Goal: Task Accomplishment & Management: Use online tool/utility

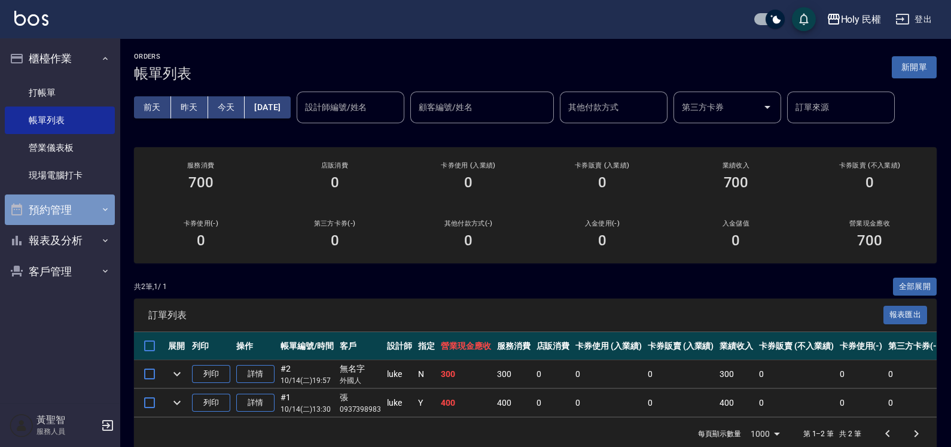
click at [73, 203] on button "預約管理" at bounding box center [60, 209] width 110 height 31
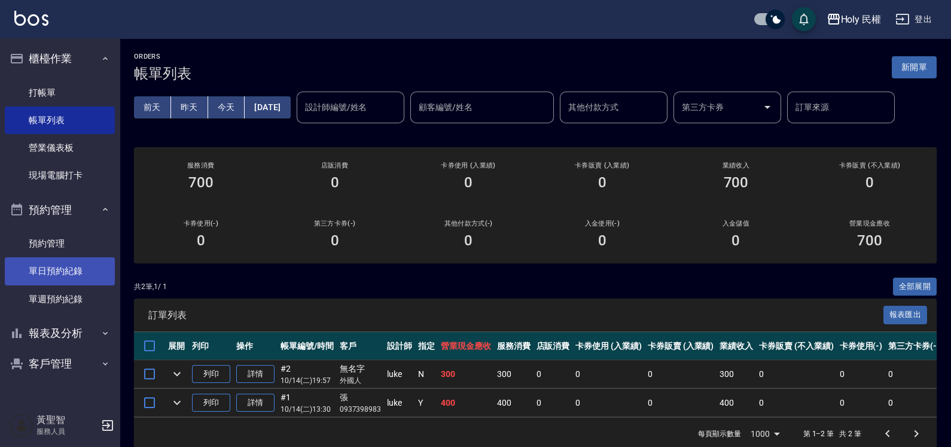
click at [62, 270] on link "單日預約紀錄" at bounding box center [60, 271] width 110 height 28
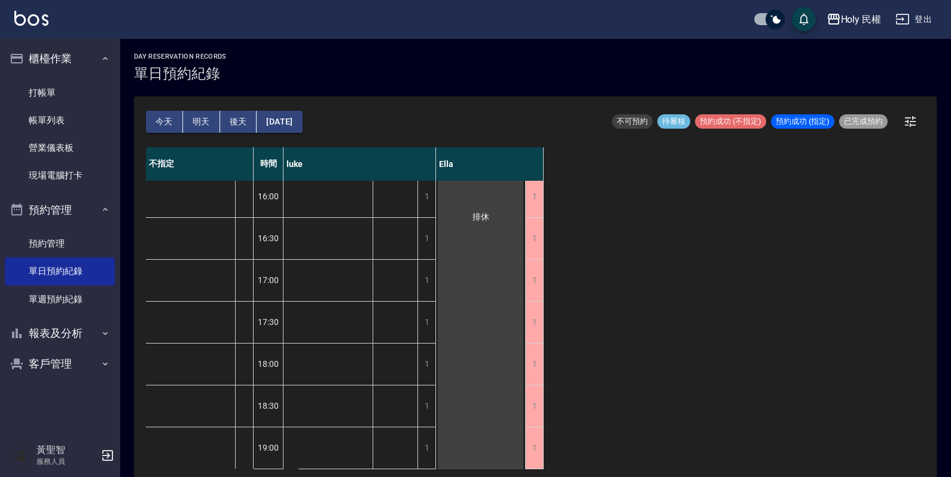
scroll to position [394, 0]
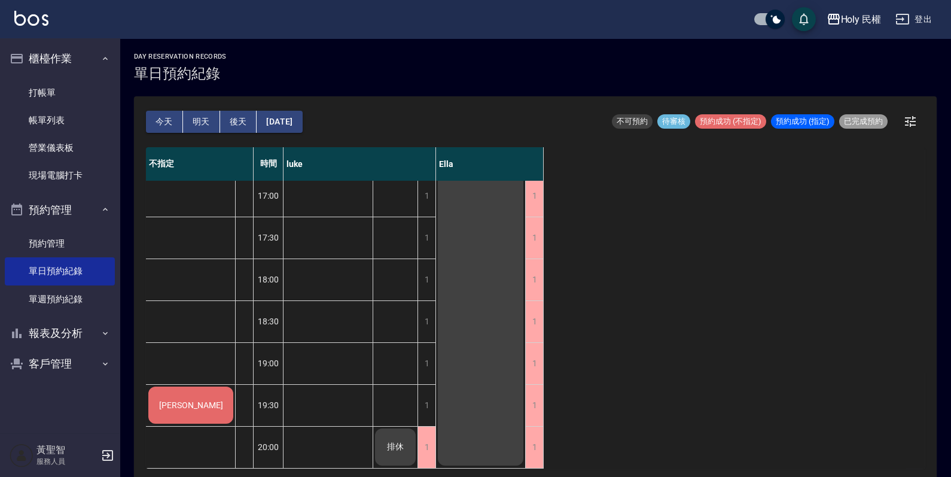
click at [195, 403] on div "[PERSON_NAME]" at bounding box center [191, 405] width 89 height 41
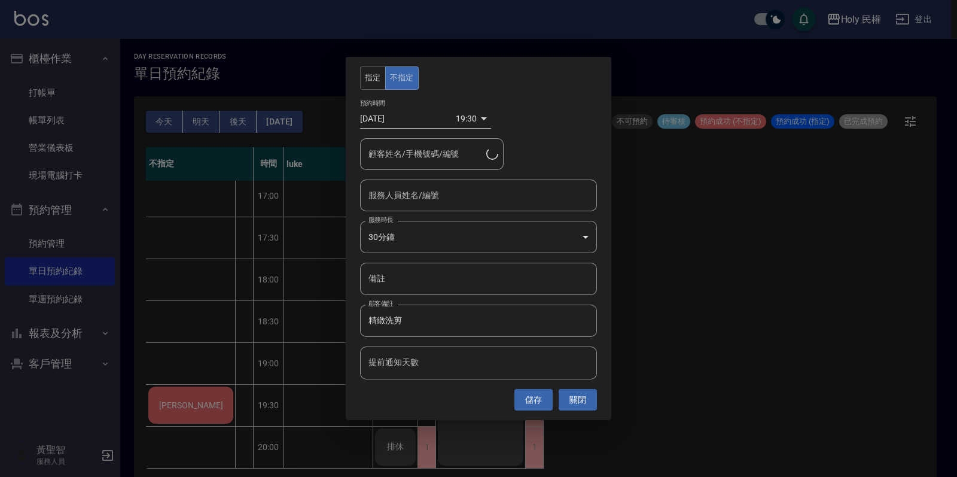
type input "[PERSON_NAME]/0985995427"
click at [440, 197] on input "服務人員姓名/編號" at bounding box center [478, 195] width 226 height 21
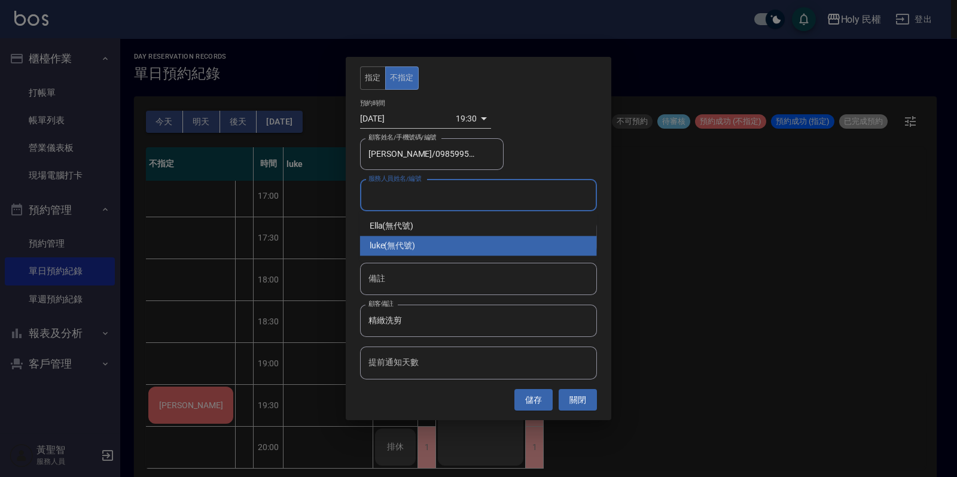
click at [400, 244] on div "luke (無代號)" at bounding box center [478, 246] width 237 height 20
type input "luke(無代號)"
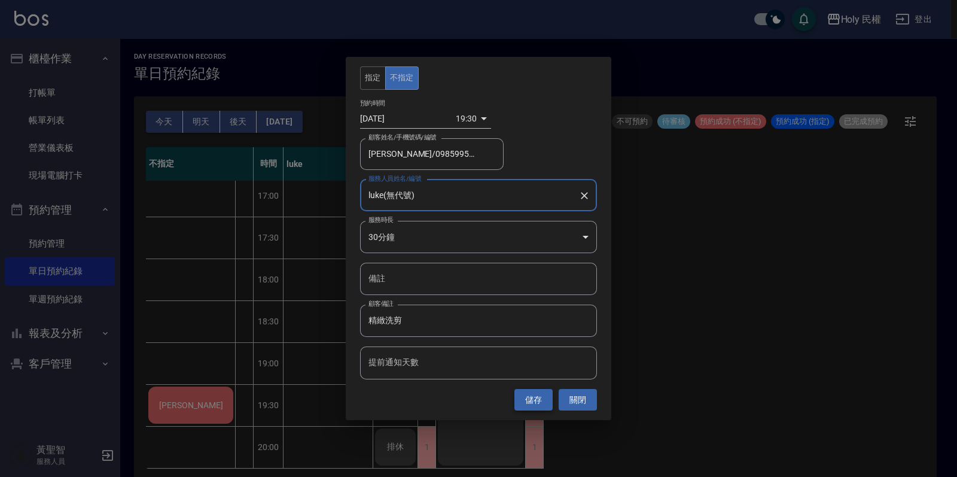
click at [539, 398] on button "儲存" at bounding box center [533, 400] width 38 height 22
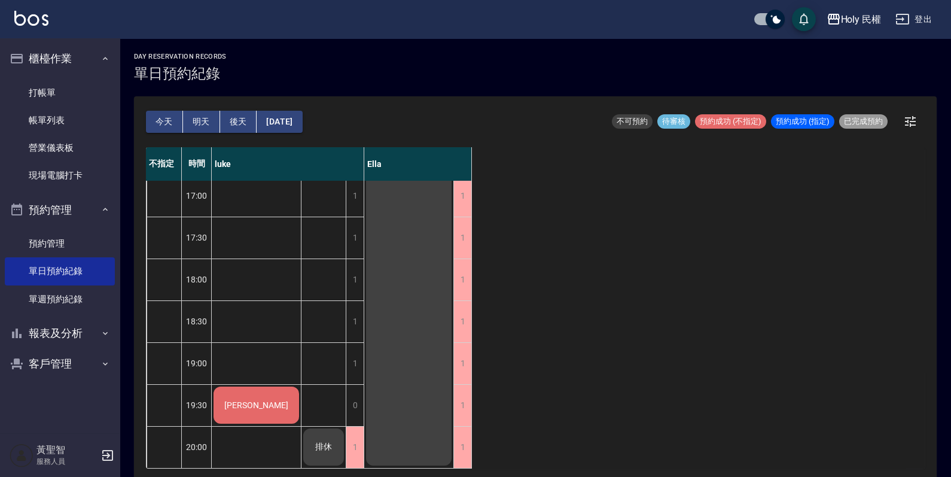
click at [273, 395] on div "[PERSON_NAME]" at bounding box center [256, 405] width 89 height 41
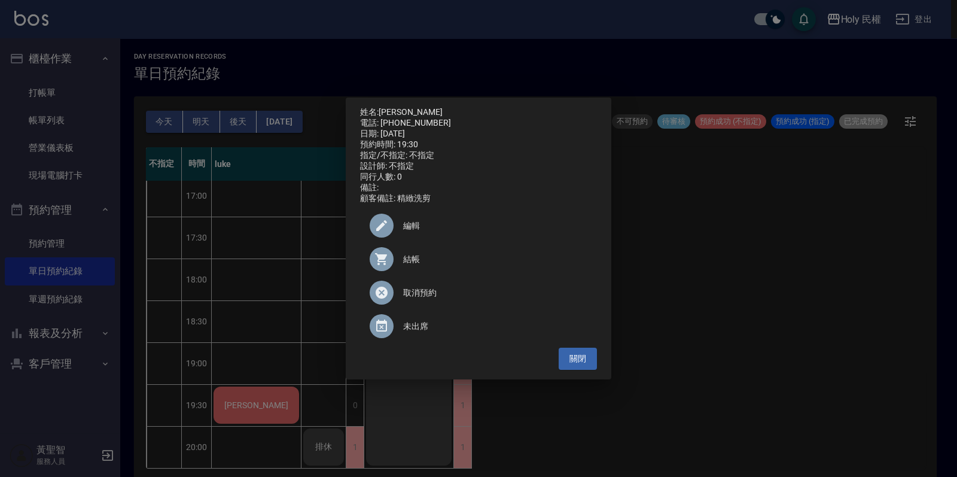
click at [405, 266] on span "結帳" at bounding box center [495, 259] width 184 height 13
click at [577, 356] on button "關閉" at bounding box center [578, 359] width 38 height 22
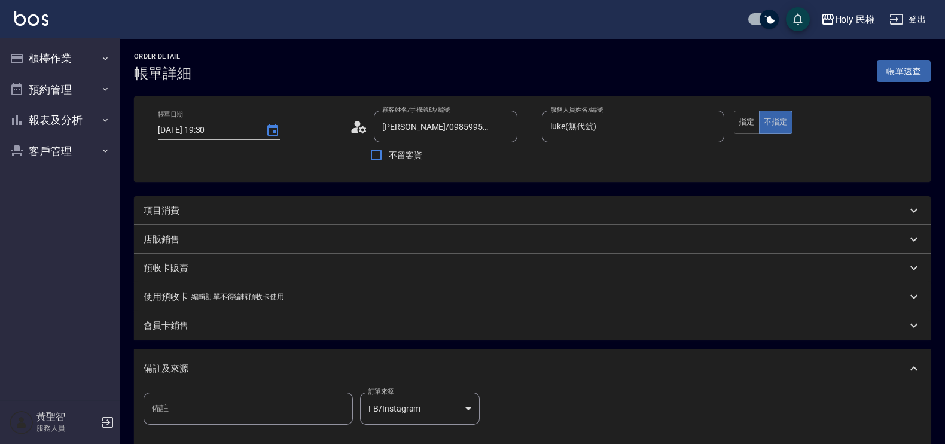
click at [367, 215] on div "項目消費" at bounding box center [525, 211] width 763 height 13
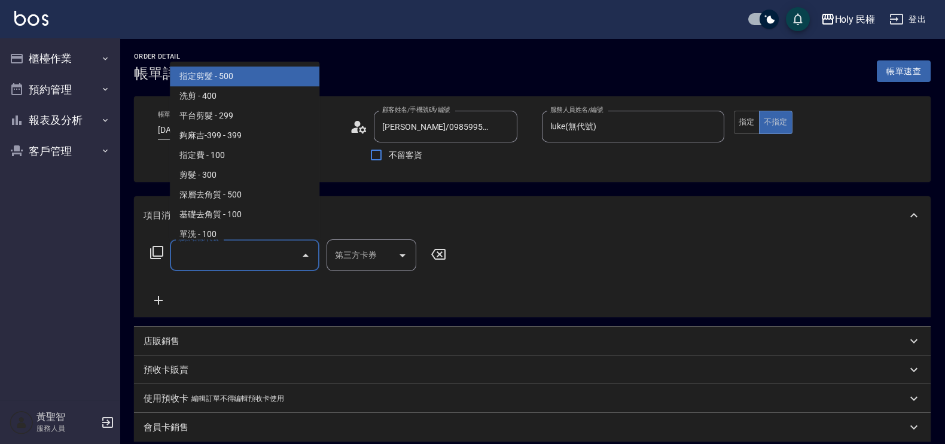
click at [190, 254] on input "服務名稱/代號" at bounding box center [235, 255] width 121 height 21
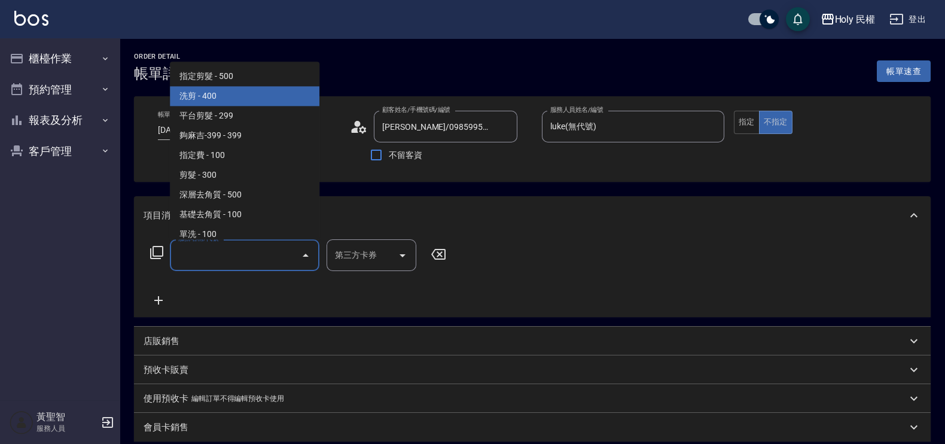
click at [218, 99] on span "洗剪 - 400" at bounding box center [245, 97] width 150 height 20
type input "洗剪(3)"
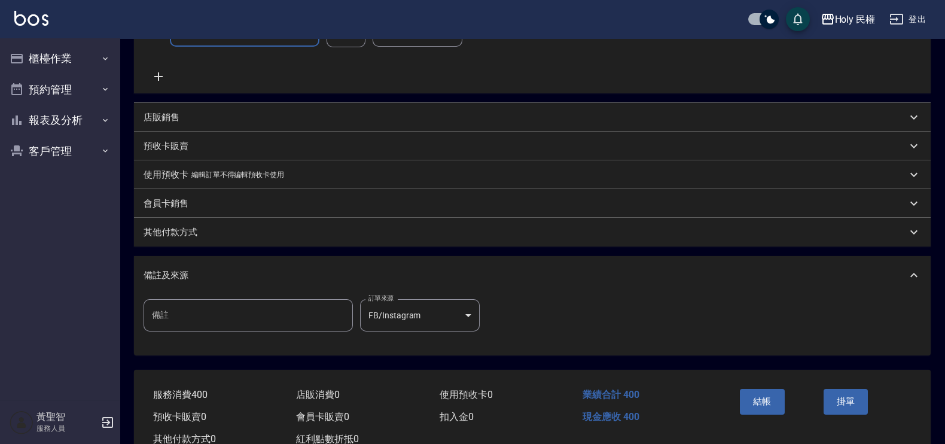
scroll to position [263, 0]
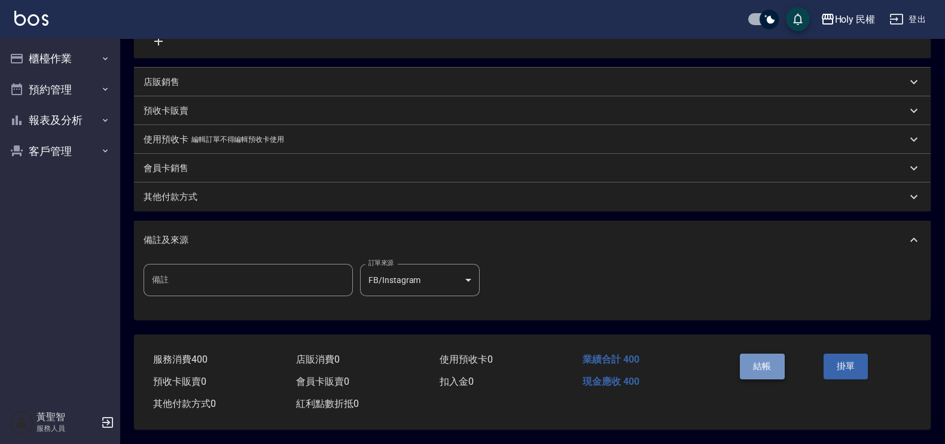
click at [761, 359] on button "結帳" at bounding box center [762, 365] width 45 height 25
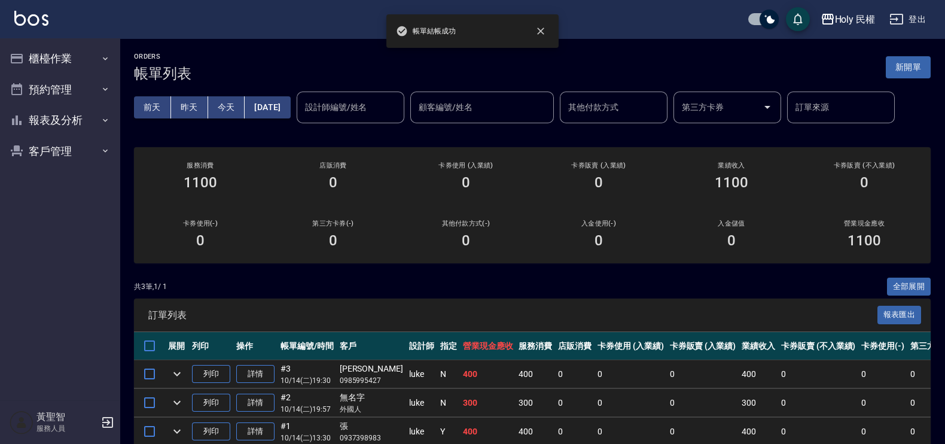
scroll to position [59, 0]
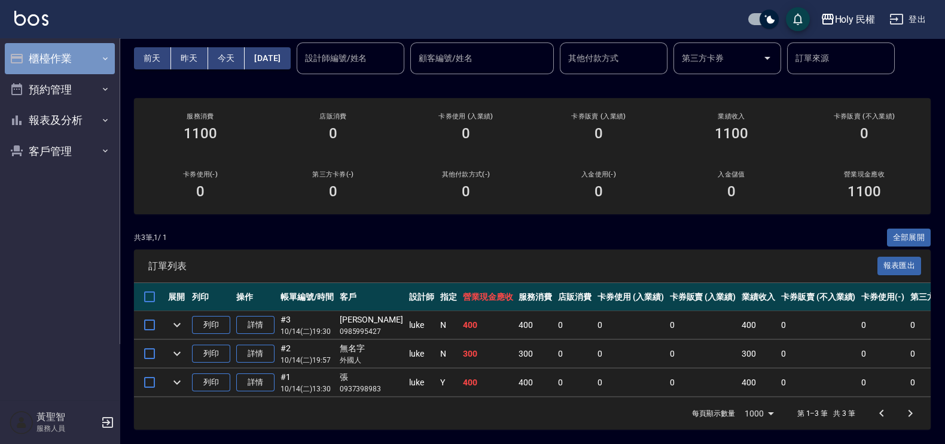
click at [39, 63] on button "櫃檯作業" at bounding box center [60, 58] width 110 height 31
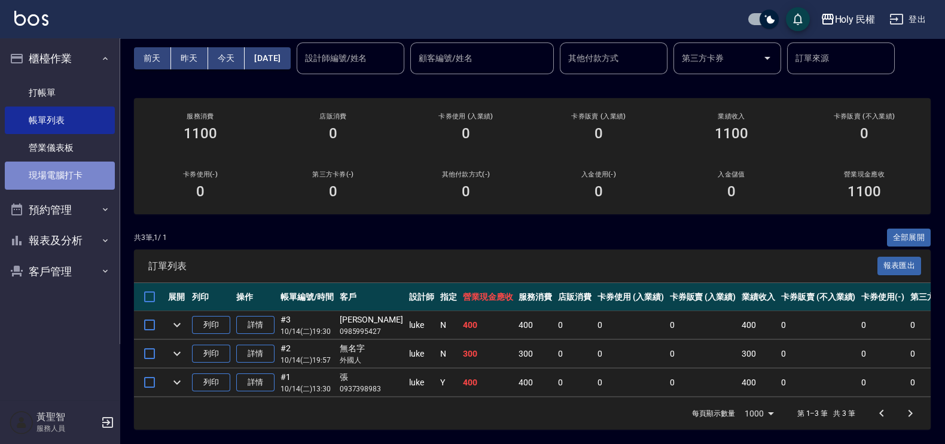
click at [24, 173] on link "現場電腦打卡" at bounding box center [60, 175] width 110 height 28
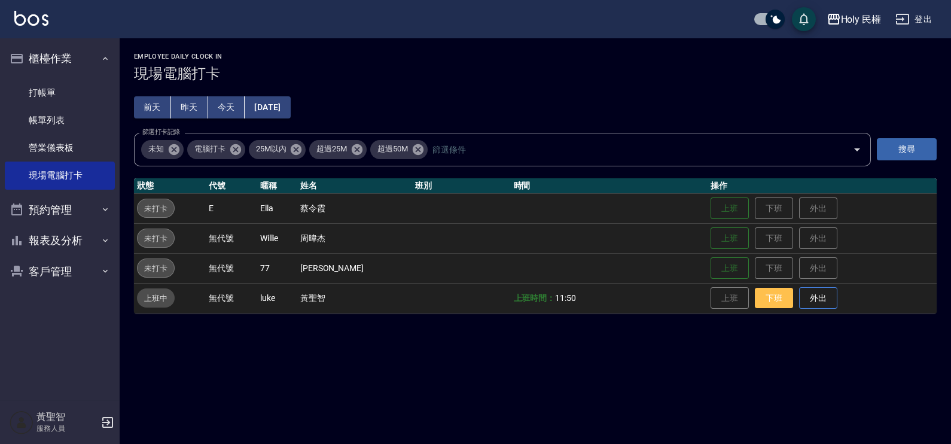
click at [766, 288] on button "下班" at bounding box center [774, 298] width 38 height 21
